Goal: Find specific page/section: Find specific page/section

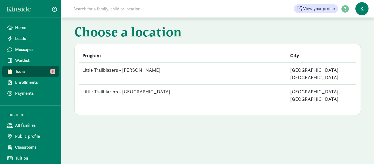
click at [143, 69] on td "Little Trailblazers - [PERSON_NAME]" at bounding box center [183, 74] width 208 height 22
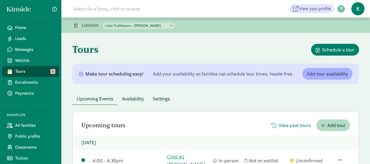
scroll to position [82, 0]
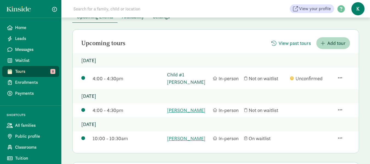
click at [186, 76] on link "Child #1 [PERSON_NAME]" at bounding box center [188, 78] width 43 height 15
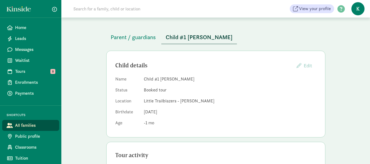
scroll to position [9, 0]
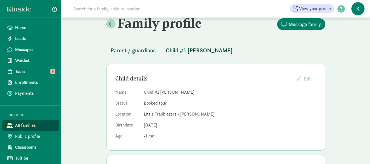
click at [132, 51] on span "Parent / guardians" at bounding box center [133, 50] width 45 height 9
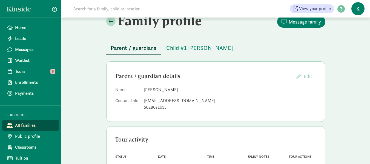
scroll to position [2, 0]
